Goal: Task Accomplishment & Management: Use online tool/utility

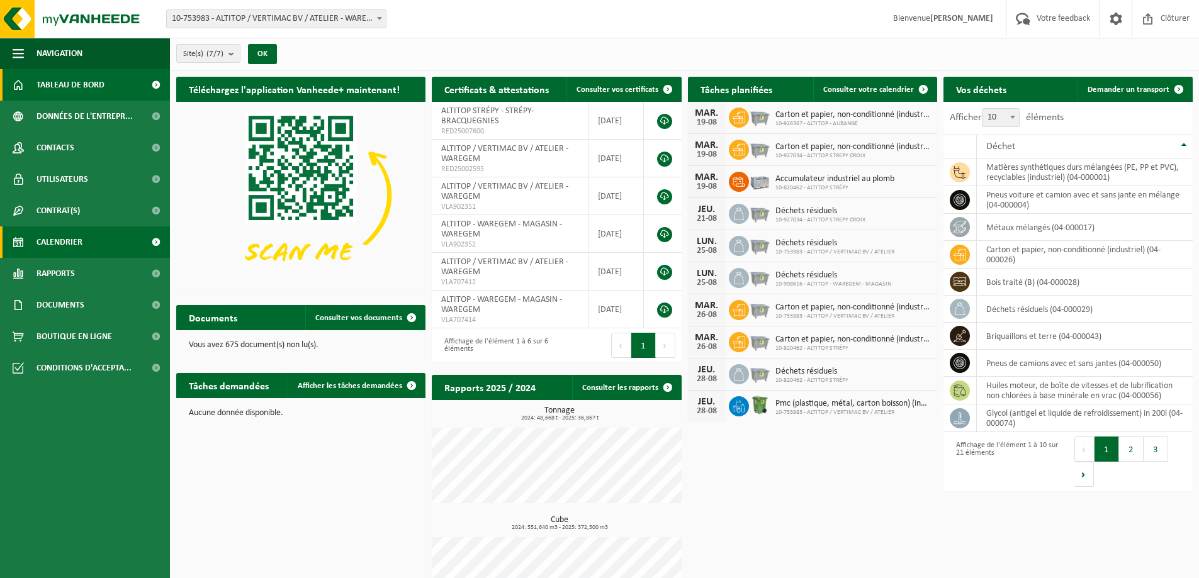
click at [80, 239] on span "Calendrier" at bounding box center [59, 242] width 46 height 31
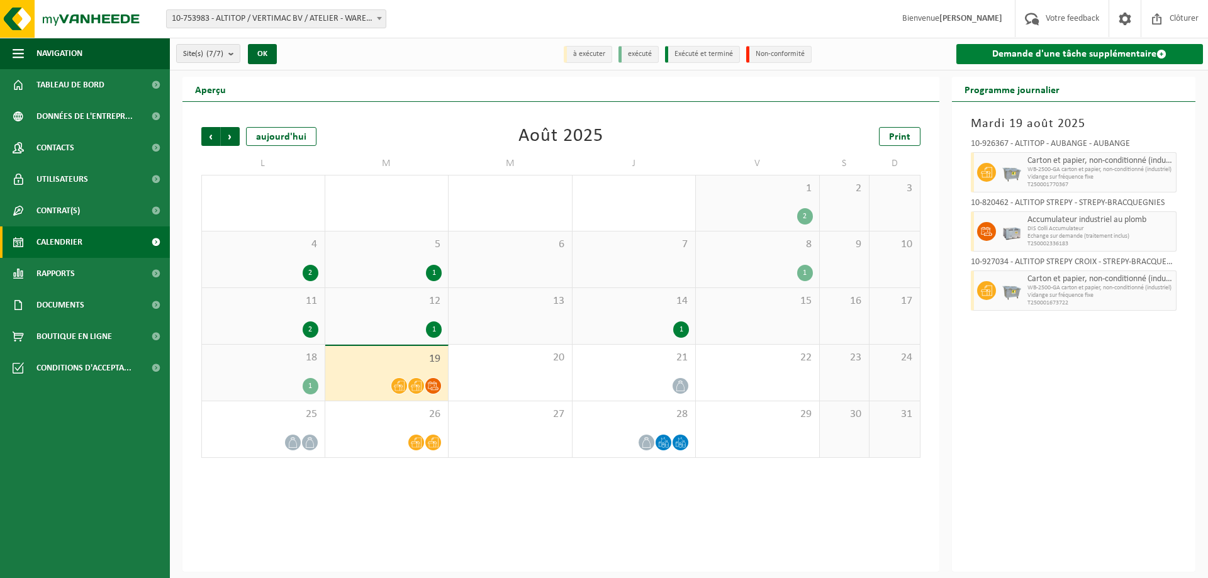
click at [1074, 47] on link "Demande d'une tâche supplémentaire" at bounding box center [1079, 54] width 247 height 20
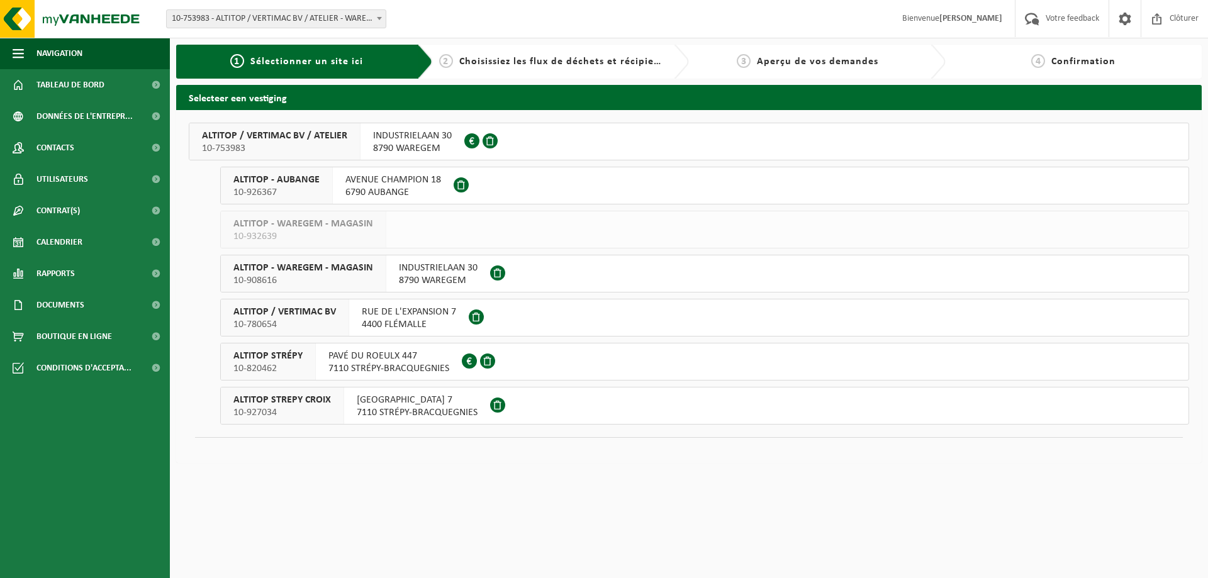
click at [333, 369] on span "PAVÉ DU ROEULX 447 7110 STRÉPY-BRACQUEGNIES" at bounding box center [388, 362] width 121 height 25
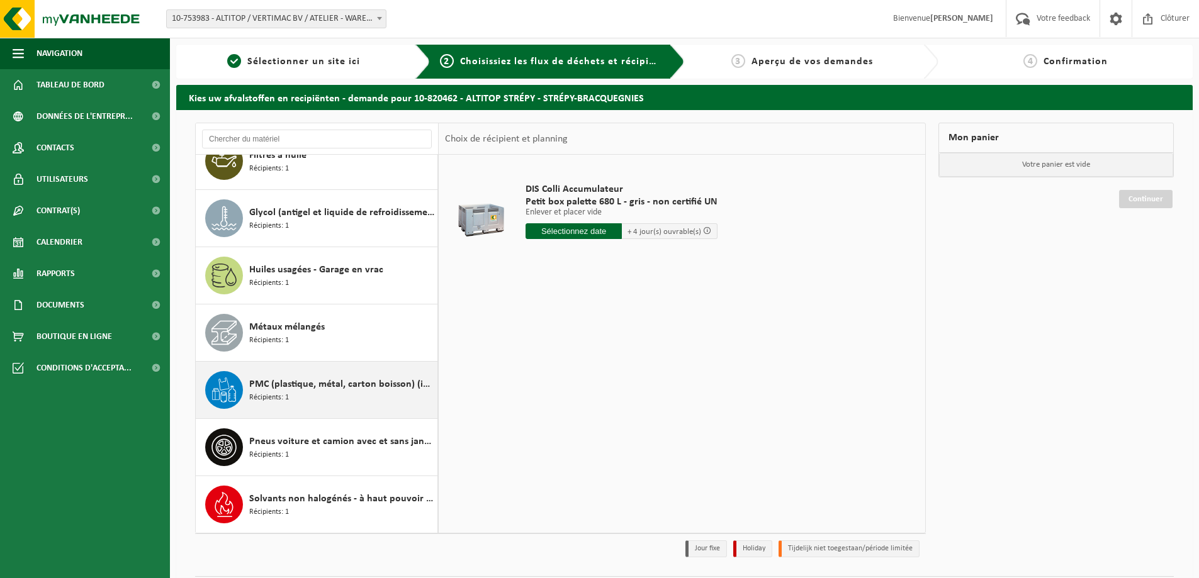
scroll to position [36, 0]
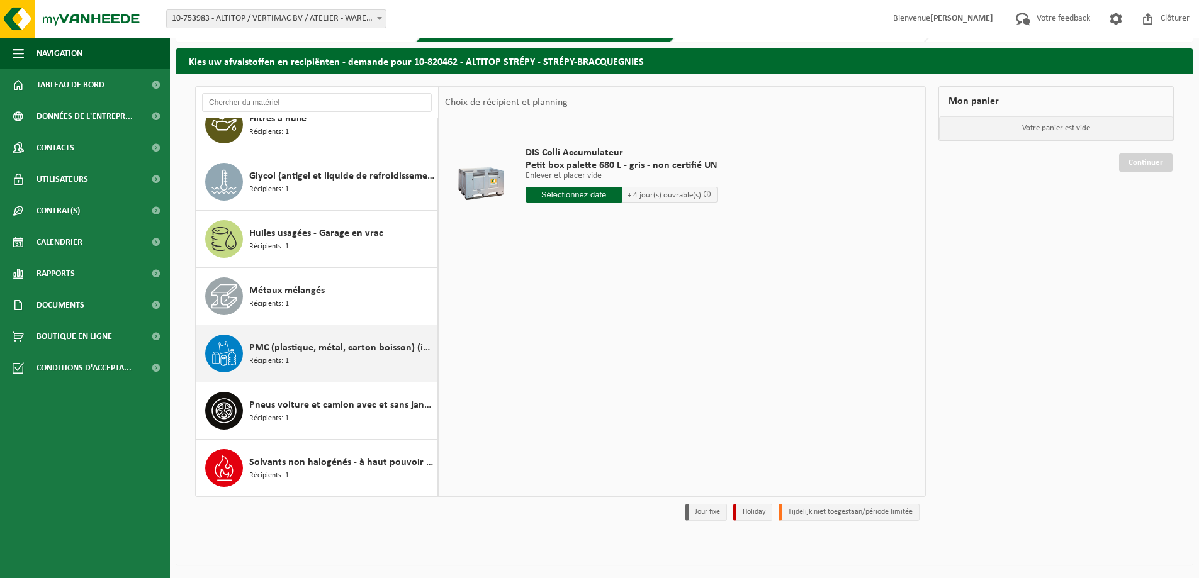
click at [342, 362] on div "PMC (plastique, métal, carton boisson) (industriel) Récipients: 1" at bounding box center [341, 354] width 185 height 38
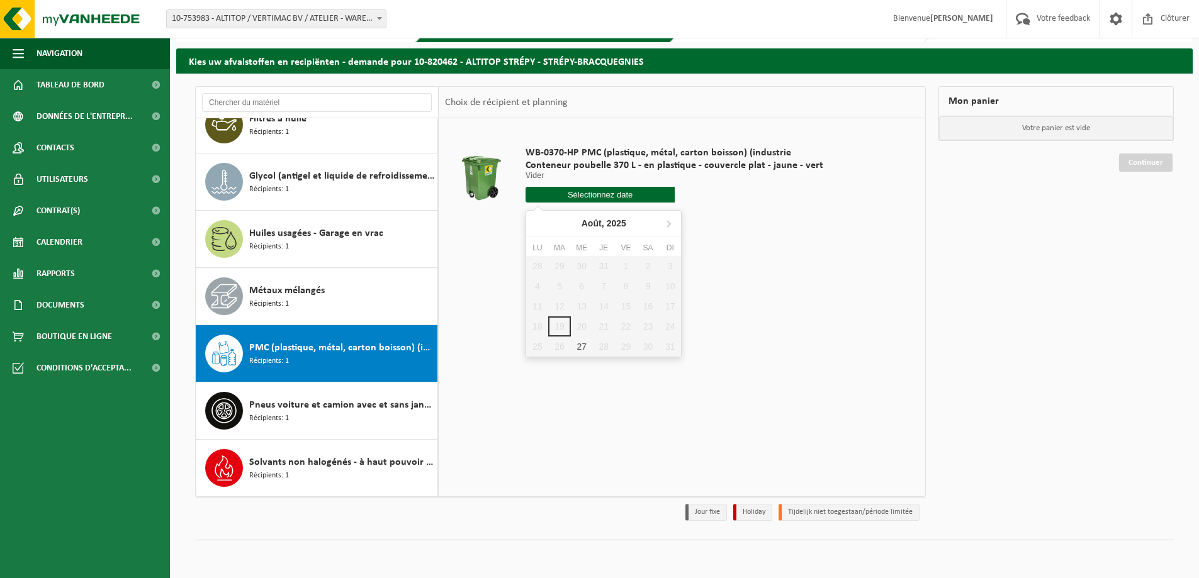
click at [580, 195] on input "text" at bounding box center [599, 195] width 149 height 16
click at [702, 245] on div "WB-0370-HP PMC (plastique, métal, carton boisson) (industrie Conteneur poubelle…" at bounding box center [682, 307] width 486 height 378
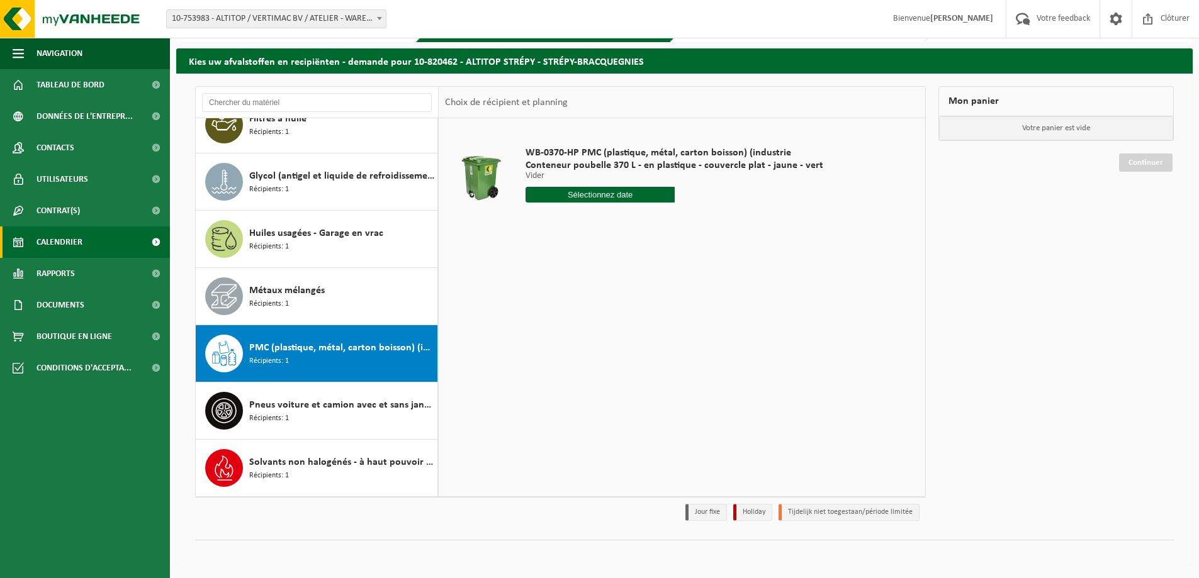
click at [110, 232] on link "Calendrier" at bounding box center [85, 242] width 170 height 31
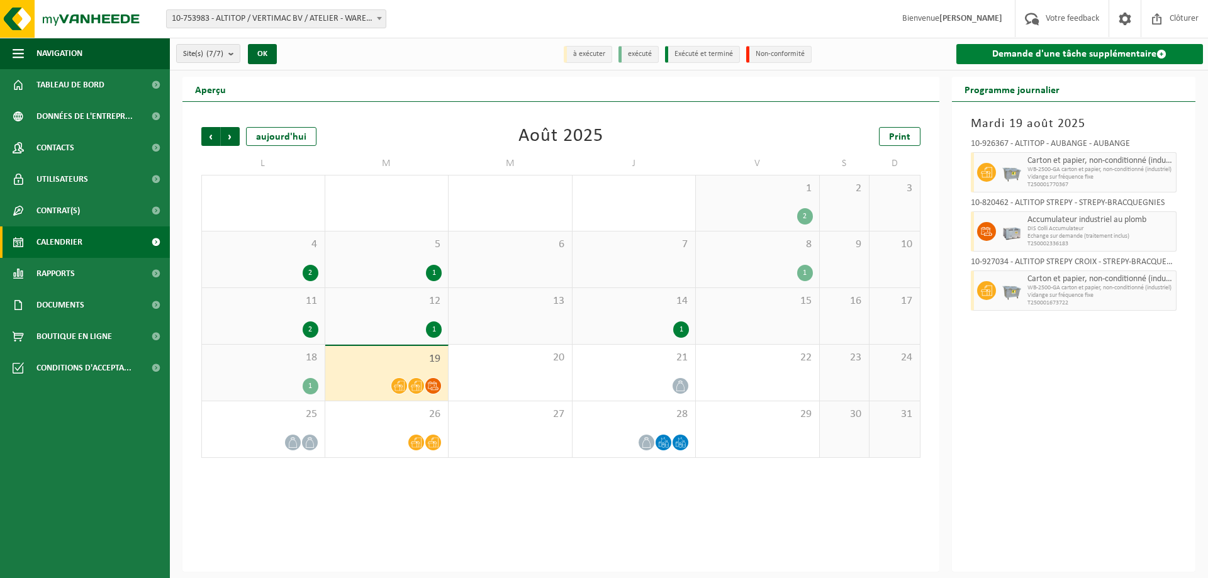
click at [1088, 47] on link "Demande d'une tâche supplémentaire" at bounding box center [1079, 54] width 247 height 20
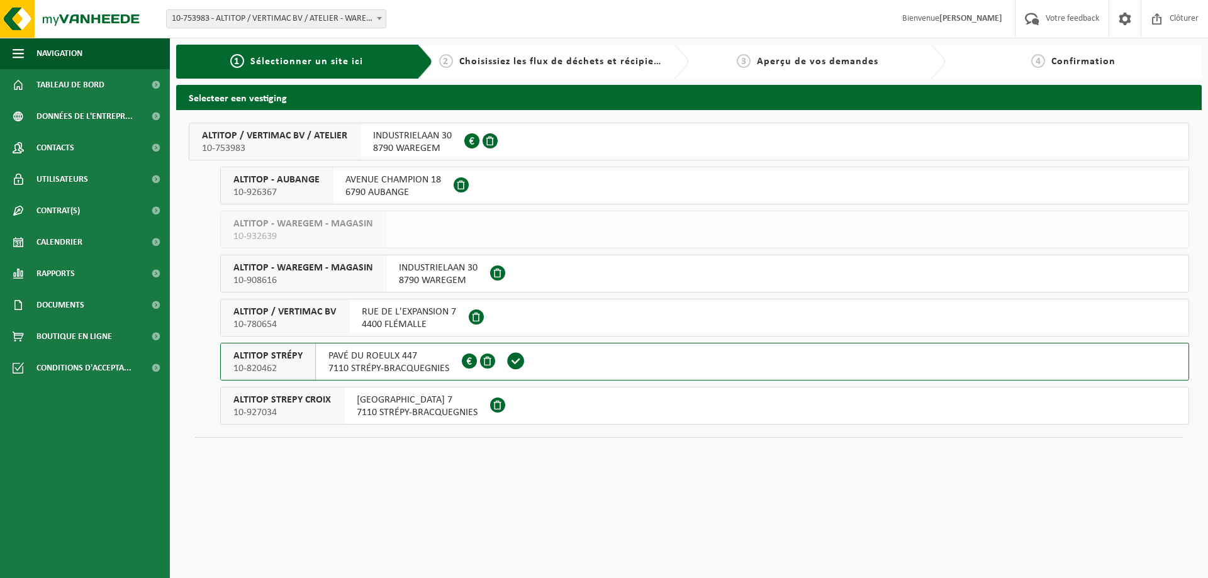
drag, startPoint x: 360, startPoint y: 364, endPoint x: 362, endPoint y: 350, distance: 14.0
click at [360, 359] on span "PAVÉ DU ROEULX 447 7110 STRÉPY-BRACQUEGNIES" at bounding box center [388, 362] width 121 height 25
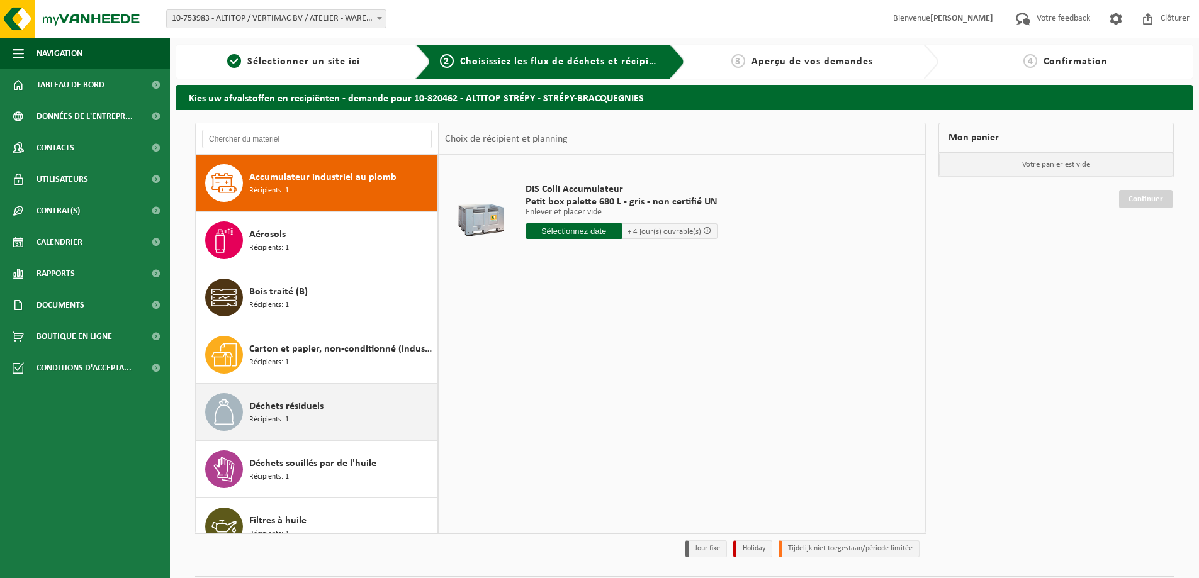
scroll to position [366, 0]
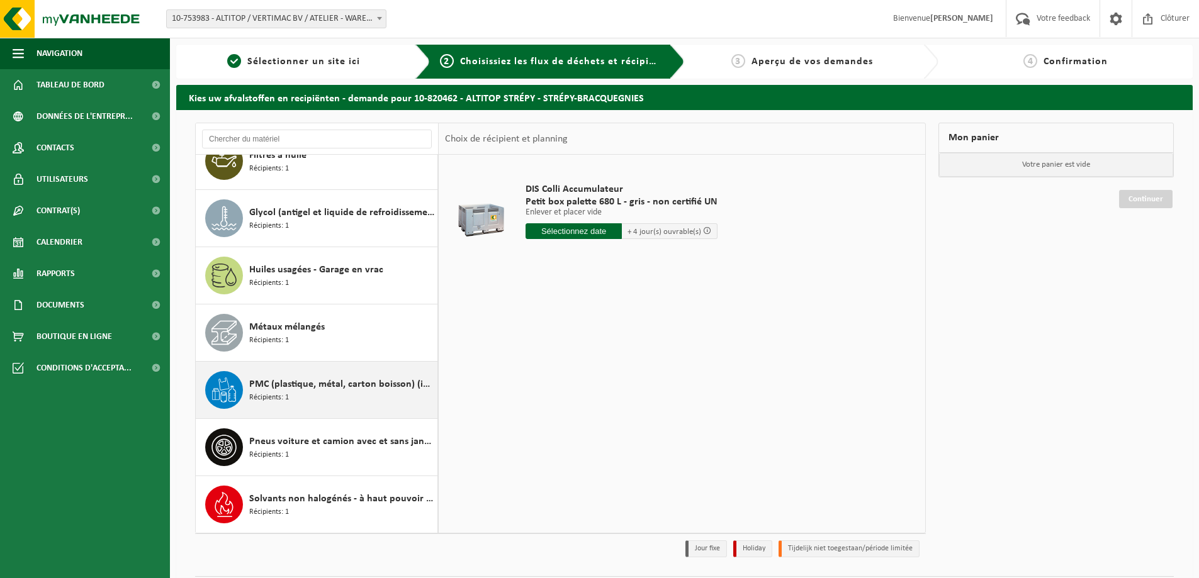
click at [311, 394] on div "PMC (plastique, métal, carton boisson) (industriel) Récipients: 1" at bounding box center [341, 390] width 185 height 38
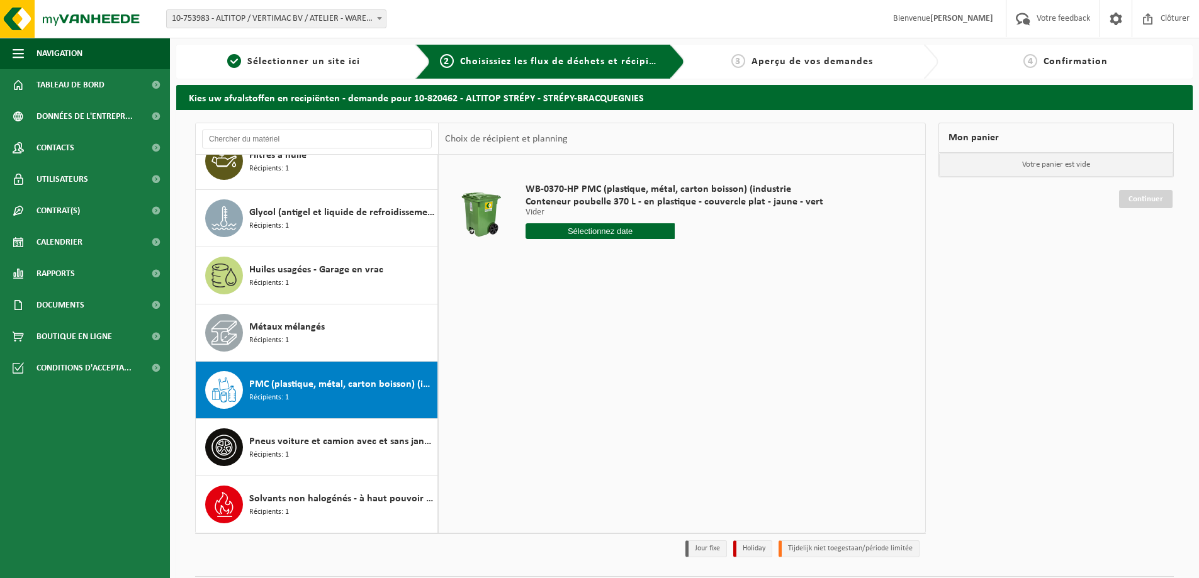
click at [622, 226] on input "text" at bounding box center [599, 231] width 149 height 16
click at [580, 385] on div "27" at bounding box center [582, 383] width 22 height 20
type input "à partir de 2025-08-27"
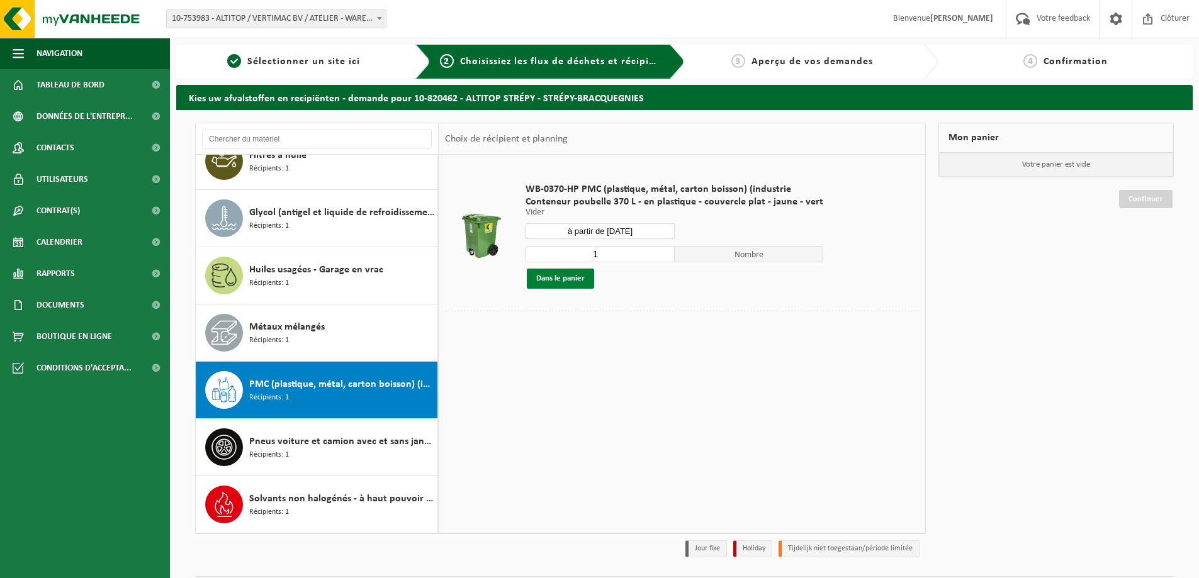
click at [566, 276] on button "Dans le panier" at bounding box center [560, 279] width 67 height 20
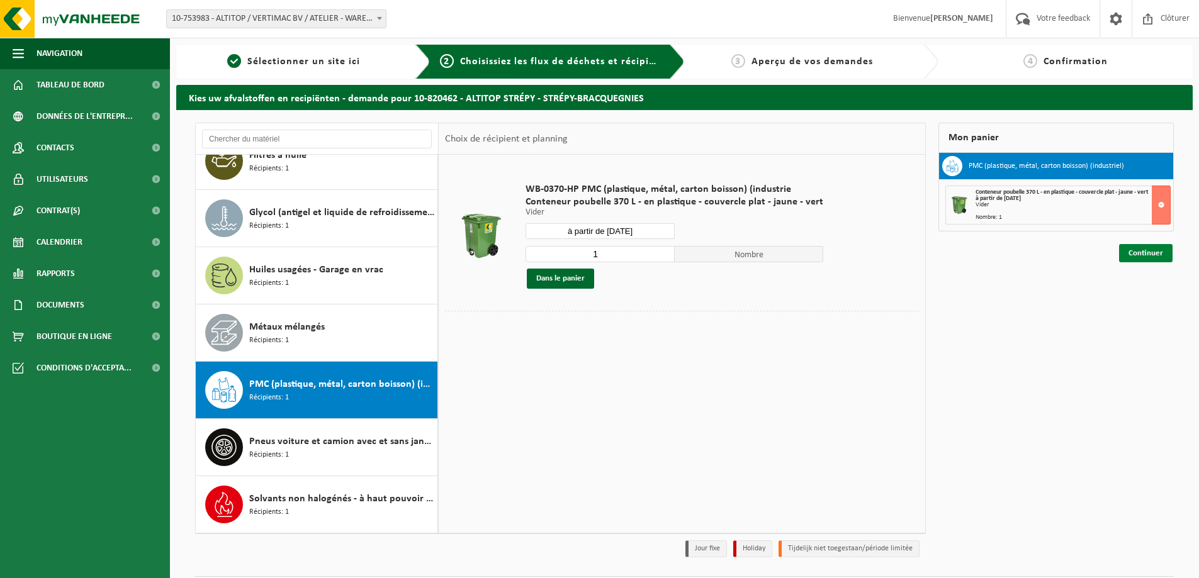
click at [1137, 258] on link "Continuer" at bounding box center [1145, 253] width 53 height 18
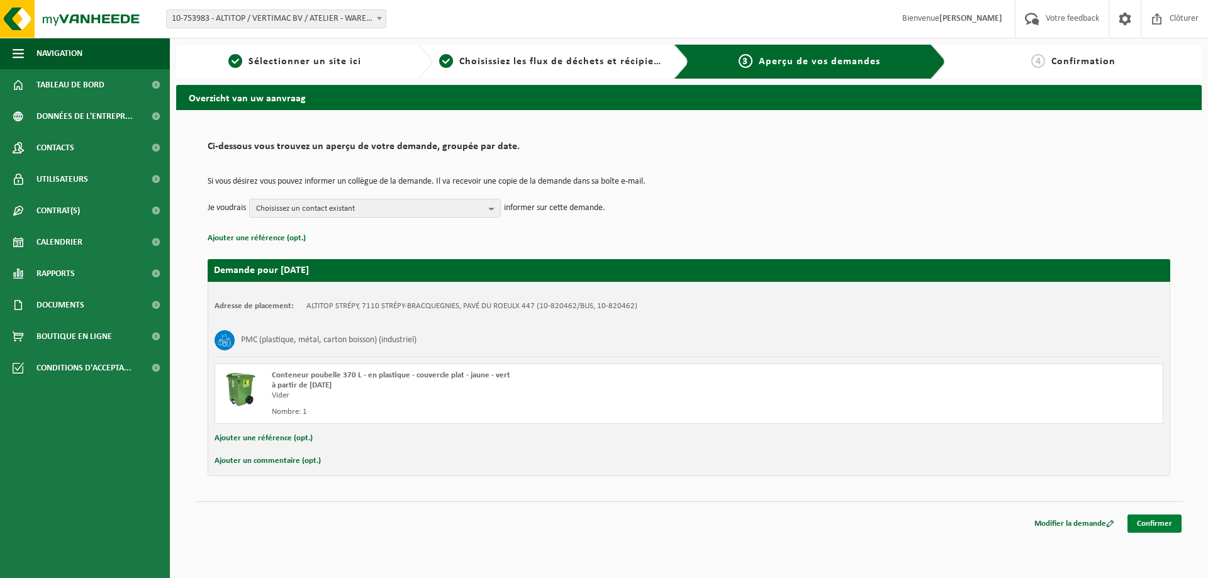
click at [1164, 522] on link "Confirmer" at bounding box center [1155, 524] width 54 height 18
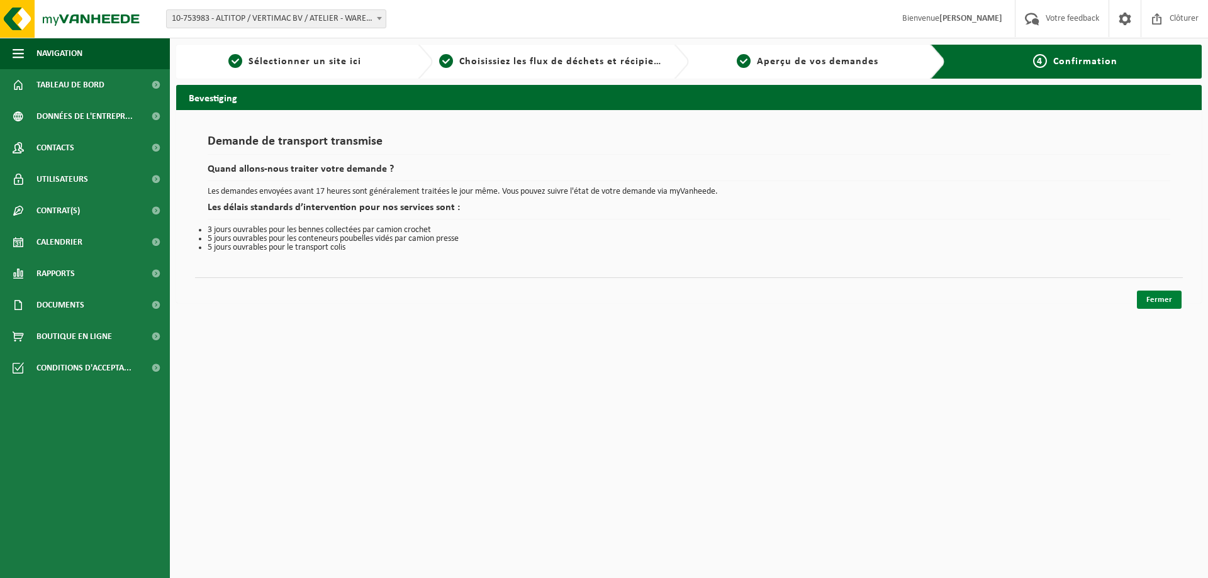
click at [1161, 298] on link "Fermer" at bounding box center [1159, 300] width 45 height 18
